Goal: Navigation & Orientation: Find specific page/section

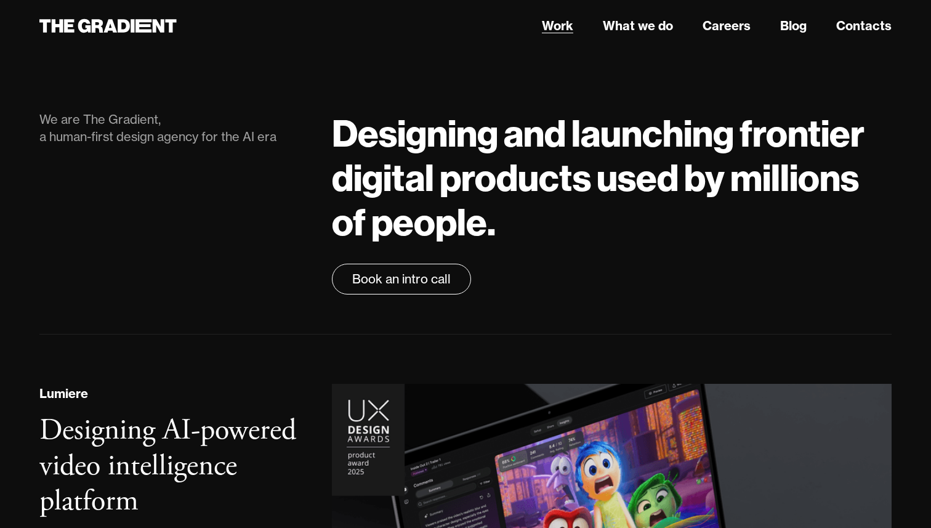
click at [562, 26] on link "Work" at bounding box center [557, 26] width 31 height 18
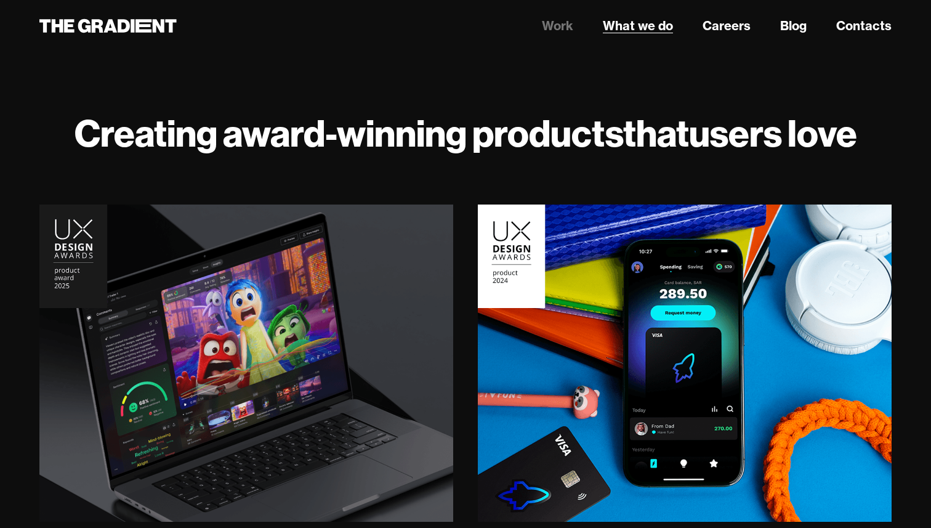
click at [641, 33] on link "What we do" at bounding box center [638, 26] width 70 height 18
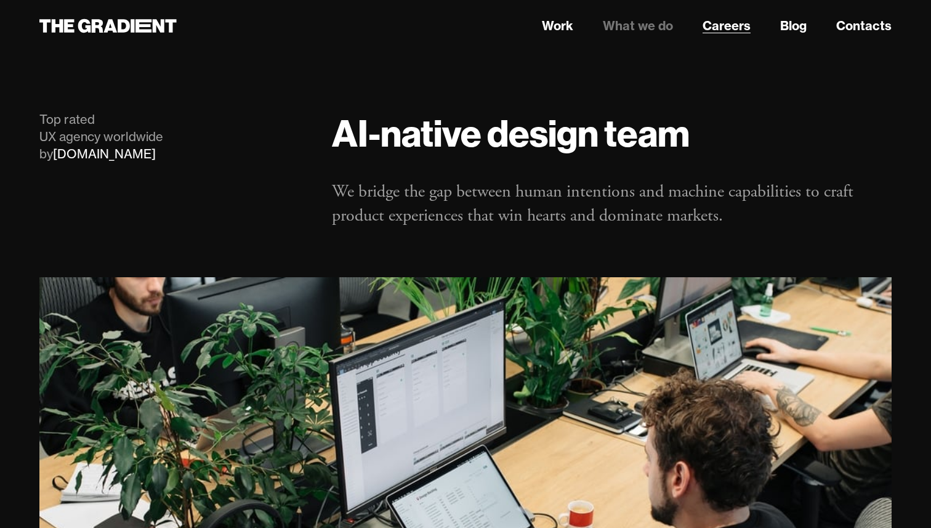
click at [726, 34] on link "Careers" at bounding box center [727, 26] width 48 height 18
